Goal: Transaction & Acquisition: Purchase product/service

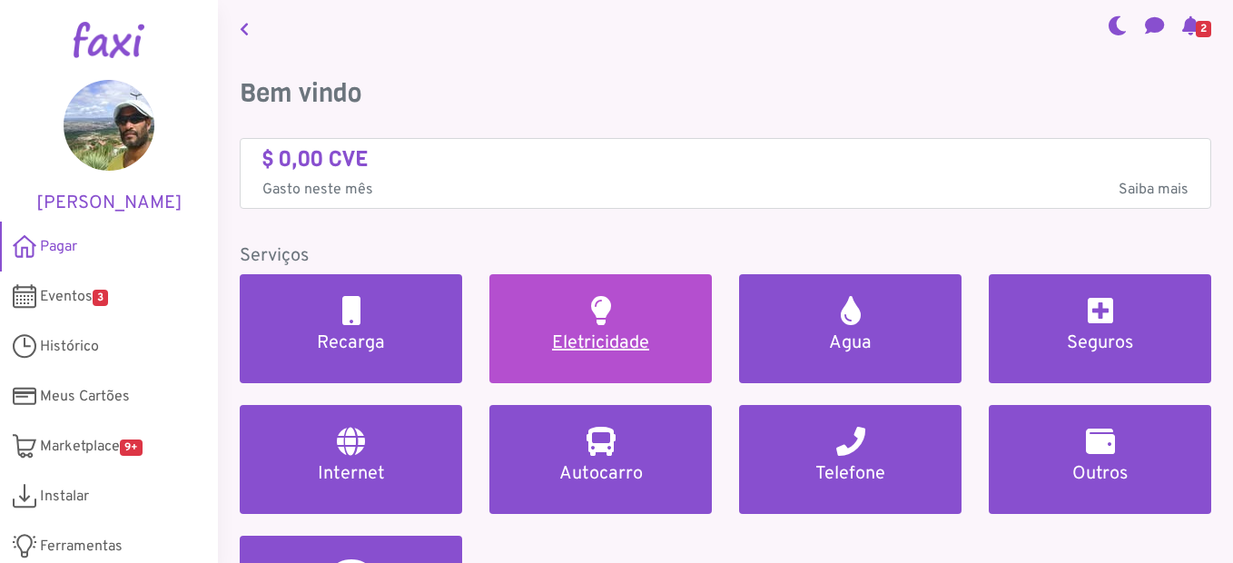
click at [592, 340] on h5 "Eletricidade" at bounding box center [600, 343] width 179 height 22
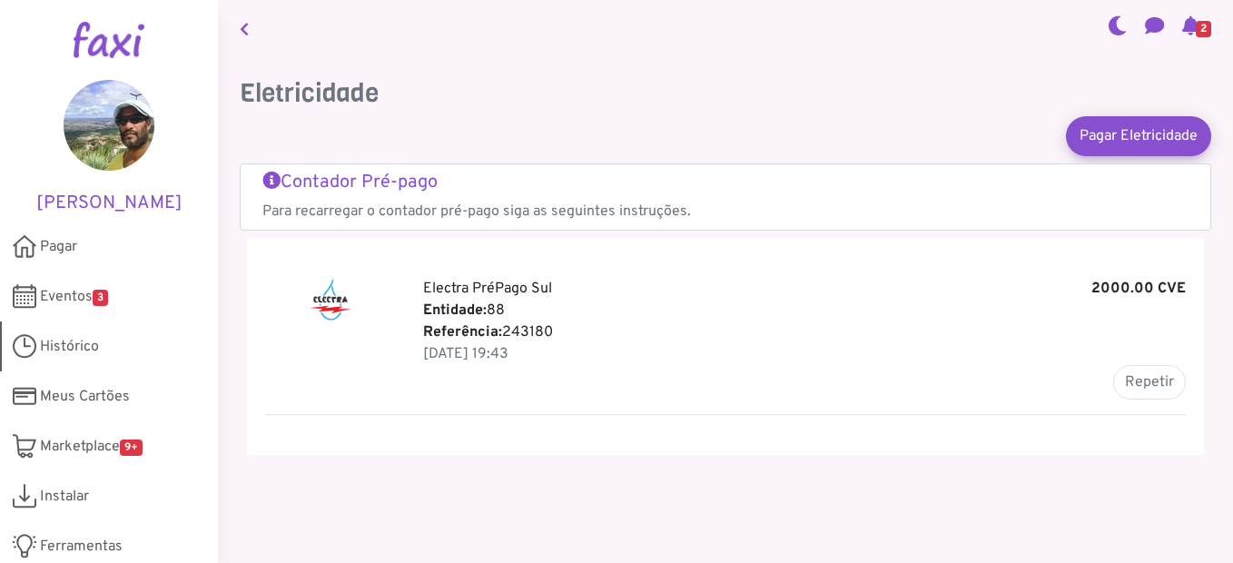
click at [89, 350] on span "Histórico" at bounding box center [69, 347] width 59 height 22
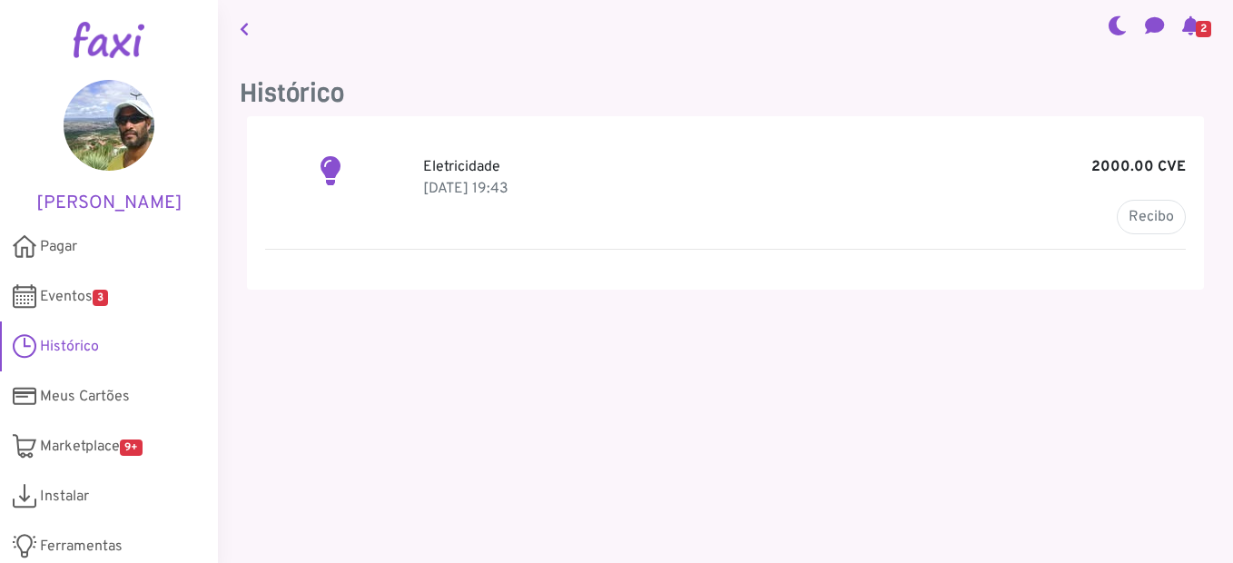
click at [251, 32] on link at bounding box center [244, 28] width 24 height 42
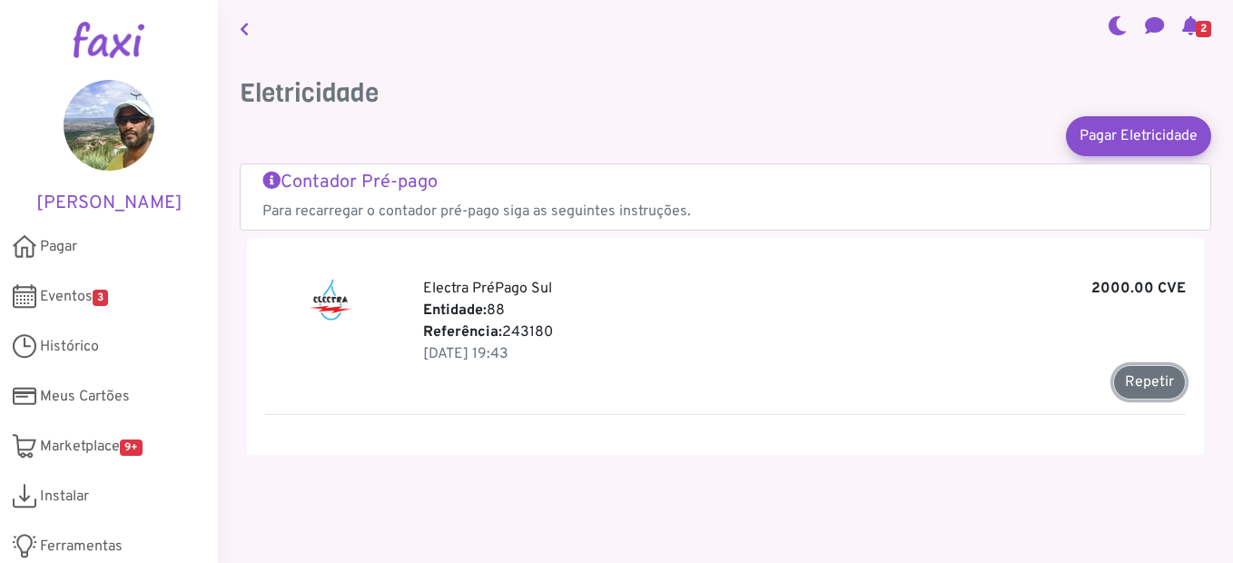
click at [1141, 383] on button "Repetir" at bounding box center [1149, 382] width 73 height 35
type input "******"
type input "*******"
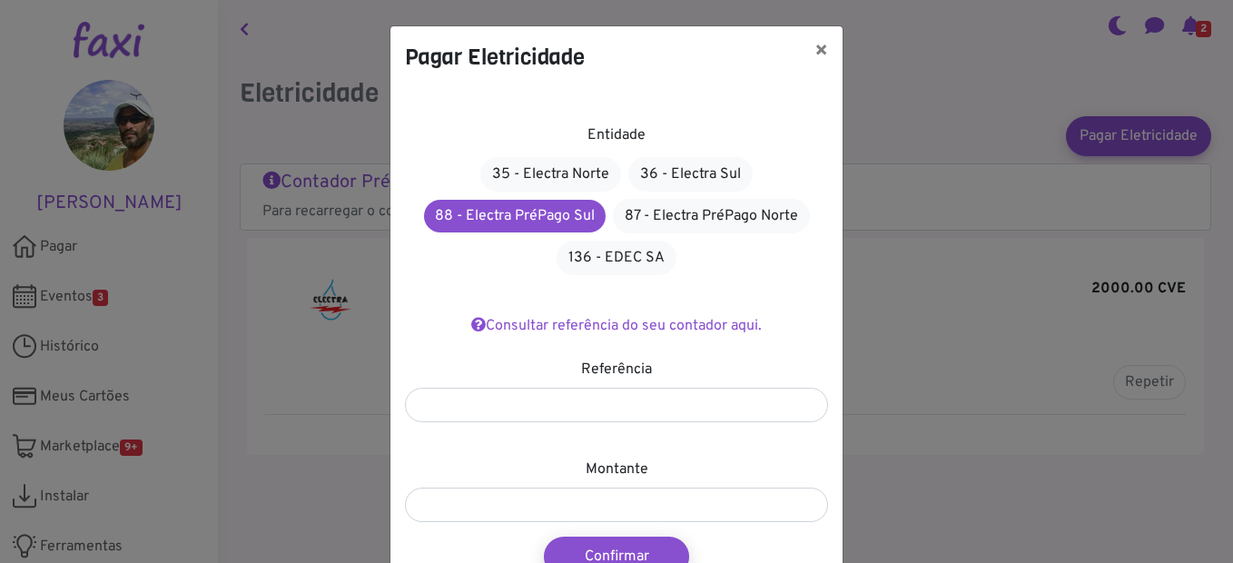
scroll to position [98, 0]
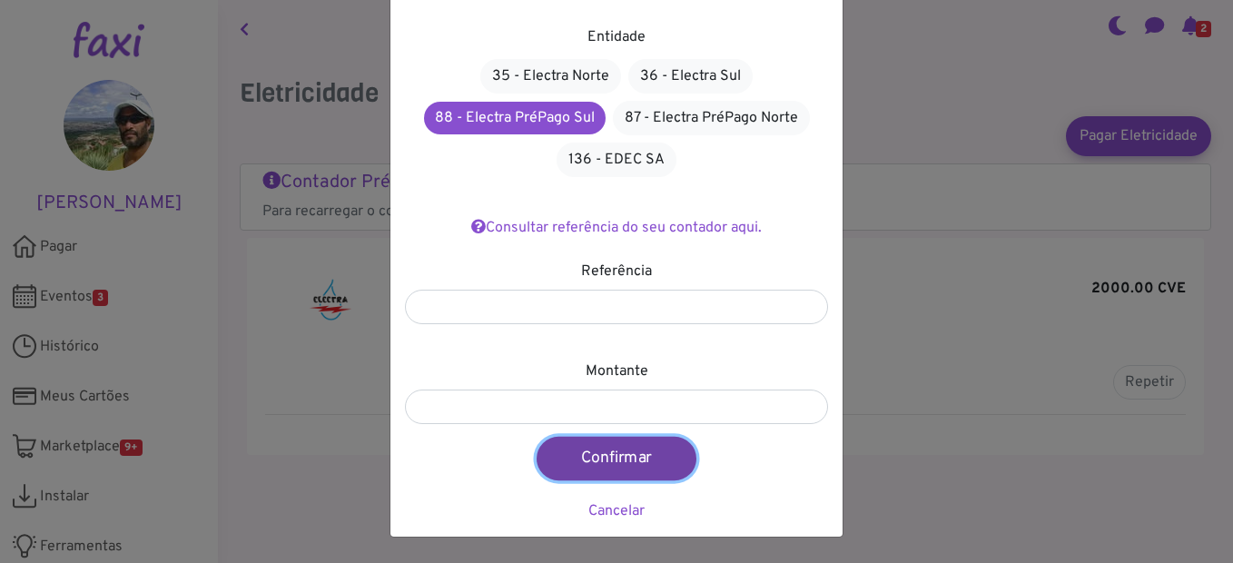
click at [617, 459] on button "Confirmar" at bounding box center [617, 459] width 160 height 44
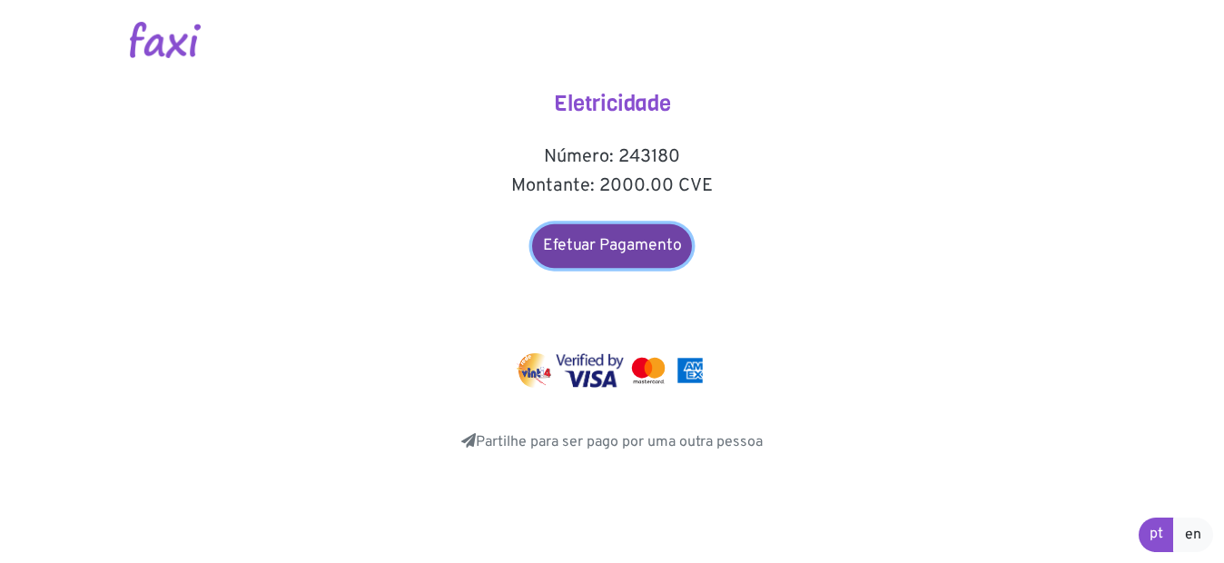
click at [612, 249] on link "Efetuar Pagamento" at bounding box center [612, 246] width 160 height 44
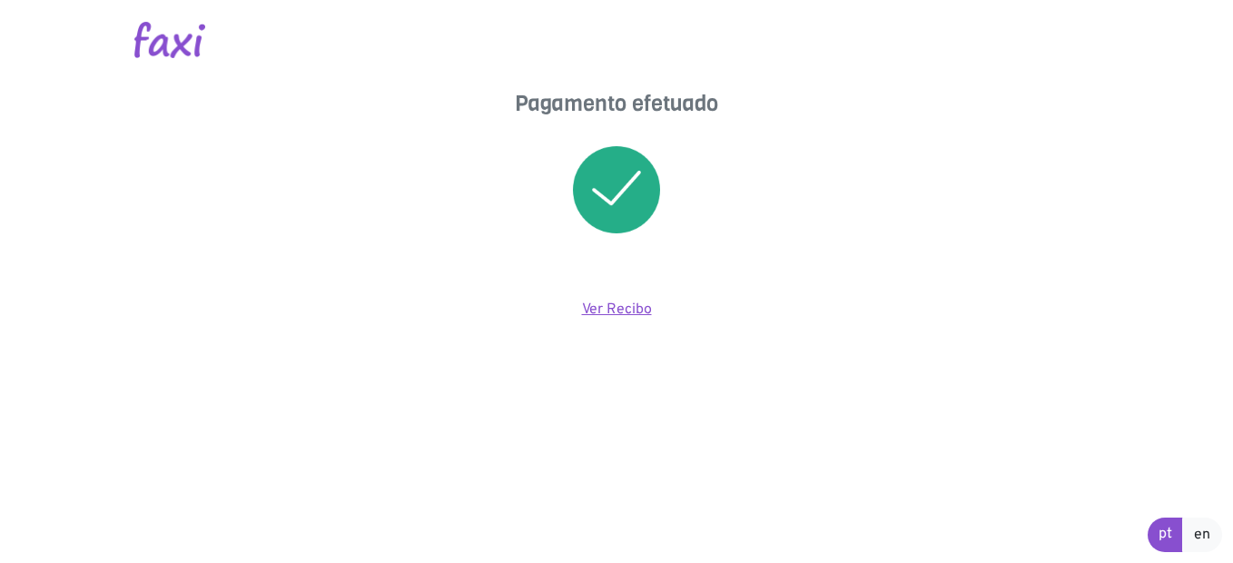
click at [601, 309] on link "Ver Recibo" at bounding box center [617, 310] width 70 height 18
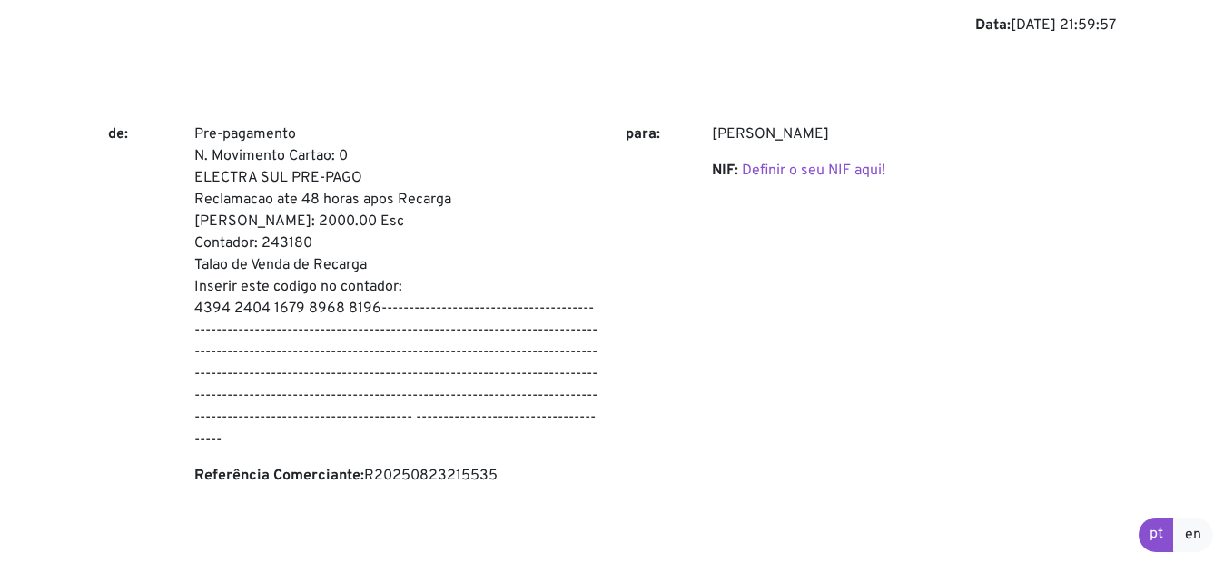
scroll to position [144, 0]
